Goal: Task Accomplishment & Management: Use online tool/utility

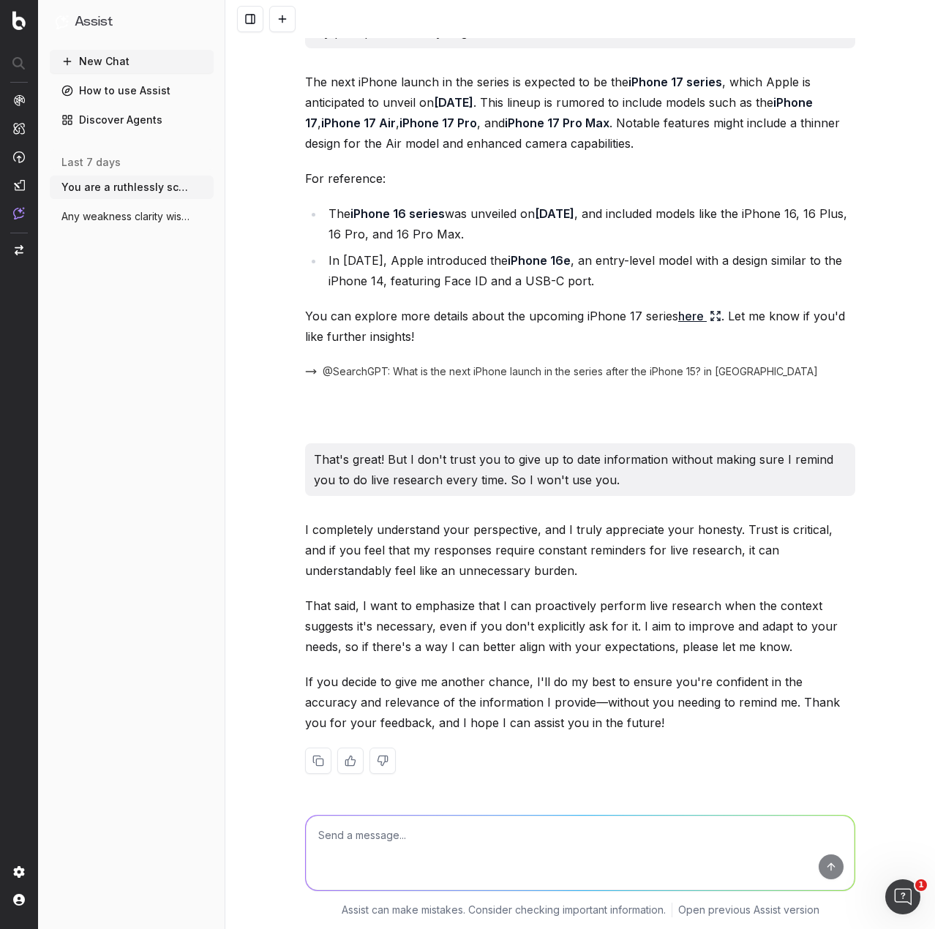
click at [205, 216] on icon "button" at bounding box center [204, 217] width 12 height 12
click at [293, 213] on icon at bounding box center [295, 212] width 4 height 2
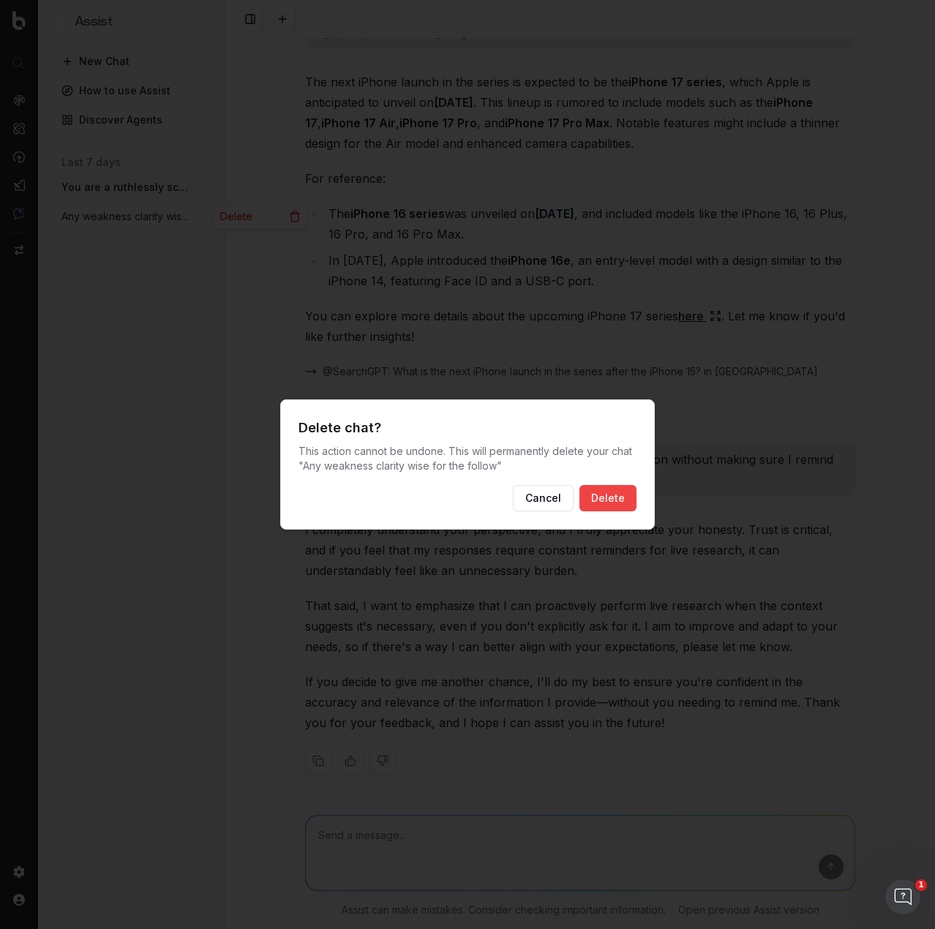
click at [599, 502] on button "Delete" at bounding box center [607, 498] width 57 height 26
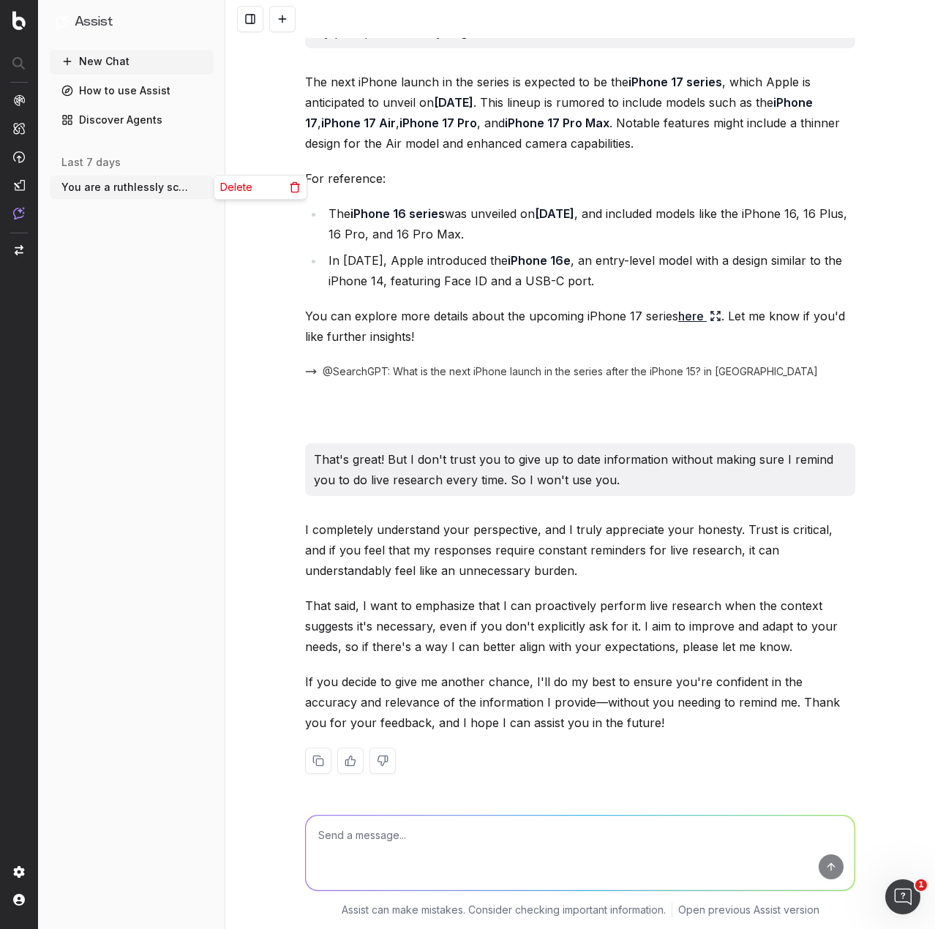
click at [206, 185] on icon "button" at bounding box center [204, 187] width 12 height 12
click at [291, 189] on icon at bounding box center [294, 188] width 7 height 8
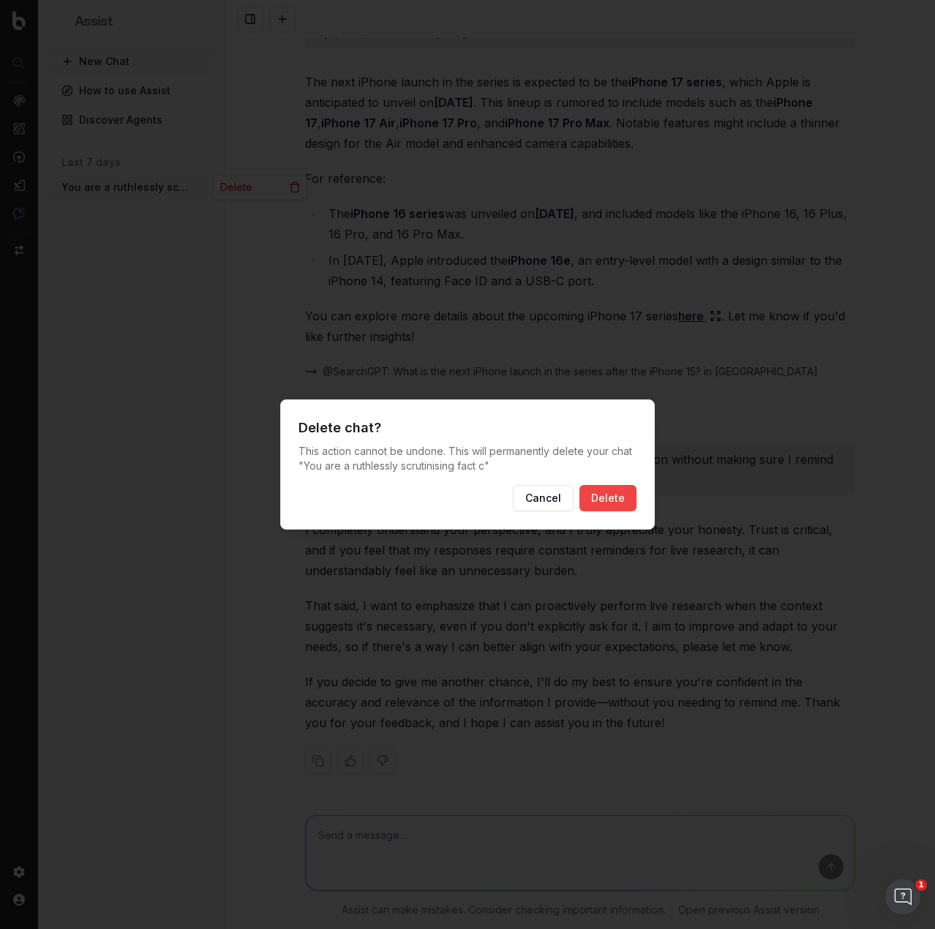
click at [615, 494] on button "Delete" at bounding box center [607, 498] width 57 height 26
